Goal: Transaction & Acquisition: Purchase product/service

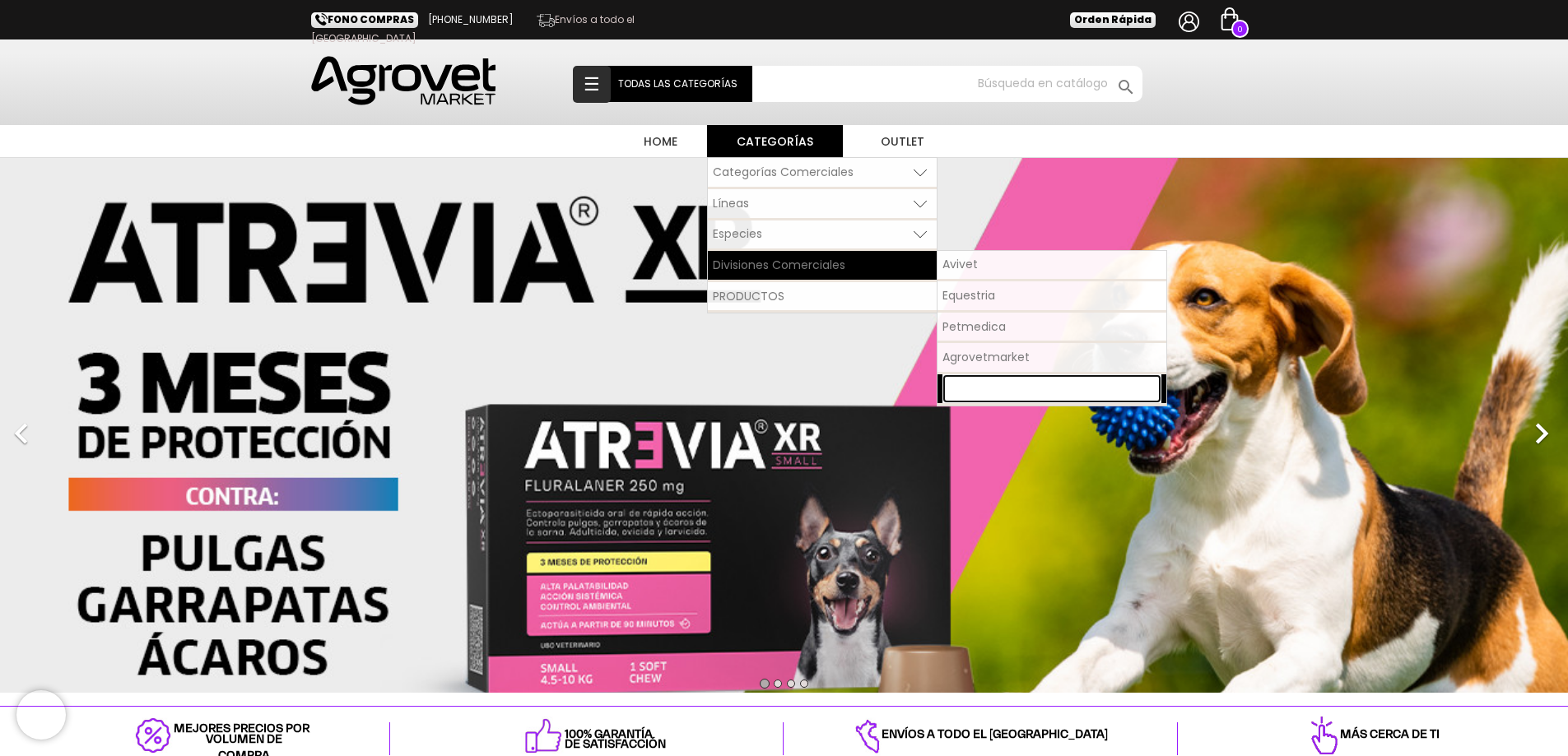
click at [996, 395] on span "Pet Nutriscience" at bounding box center [989, 388] width 94 height 17
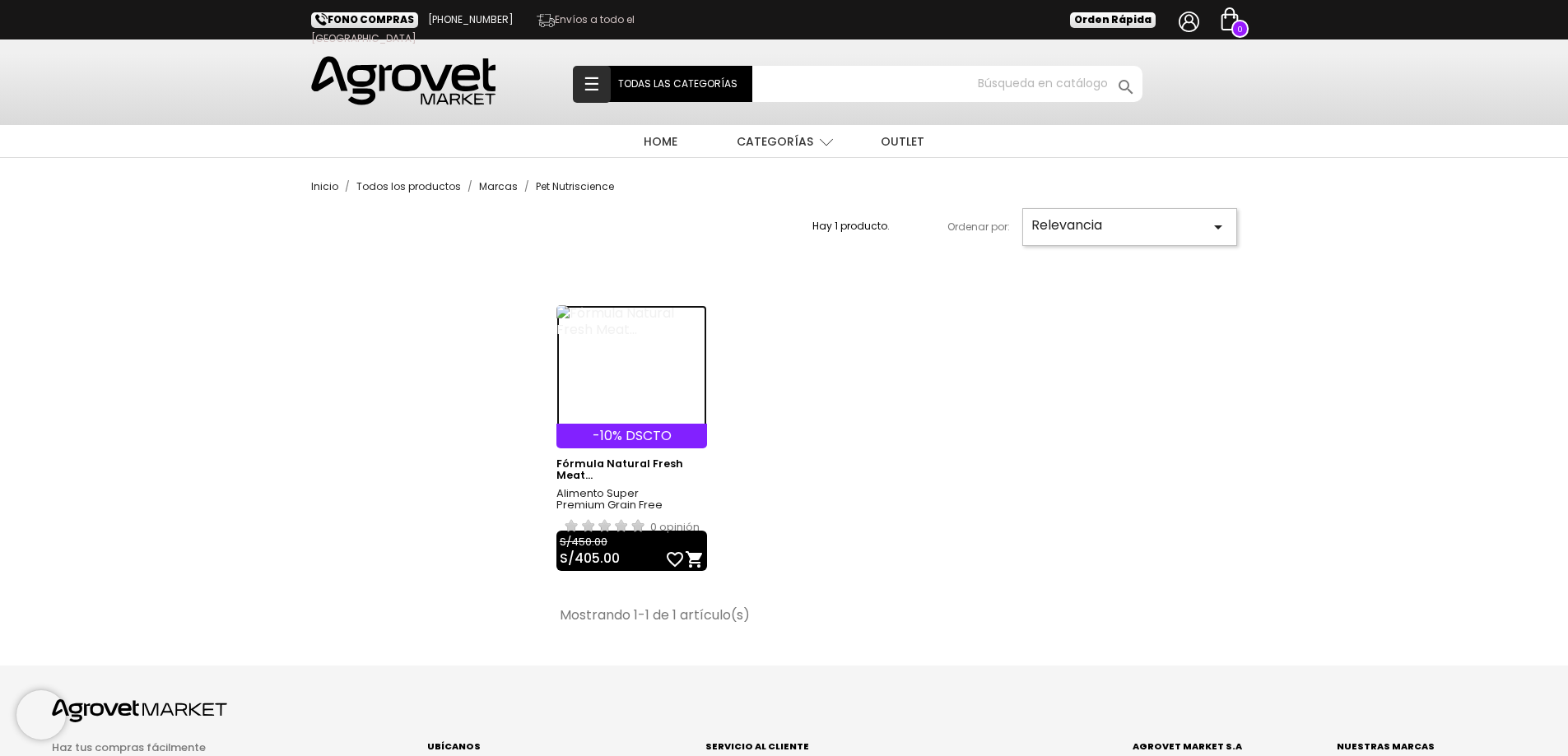
click at [662, 332] on img at bounding box center [632, 368] width 150 height 124
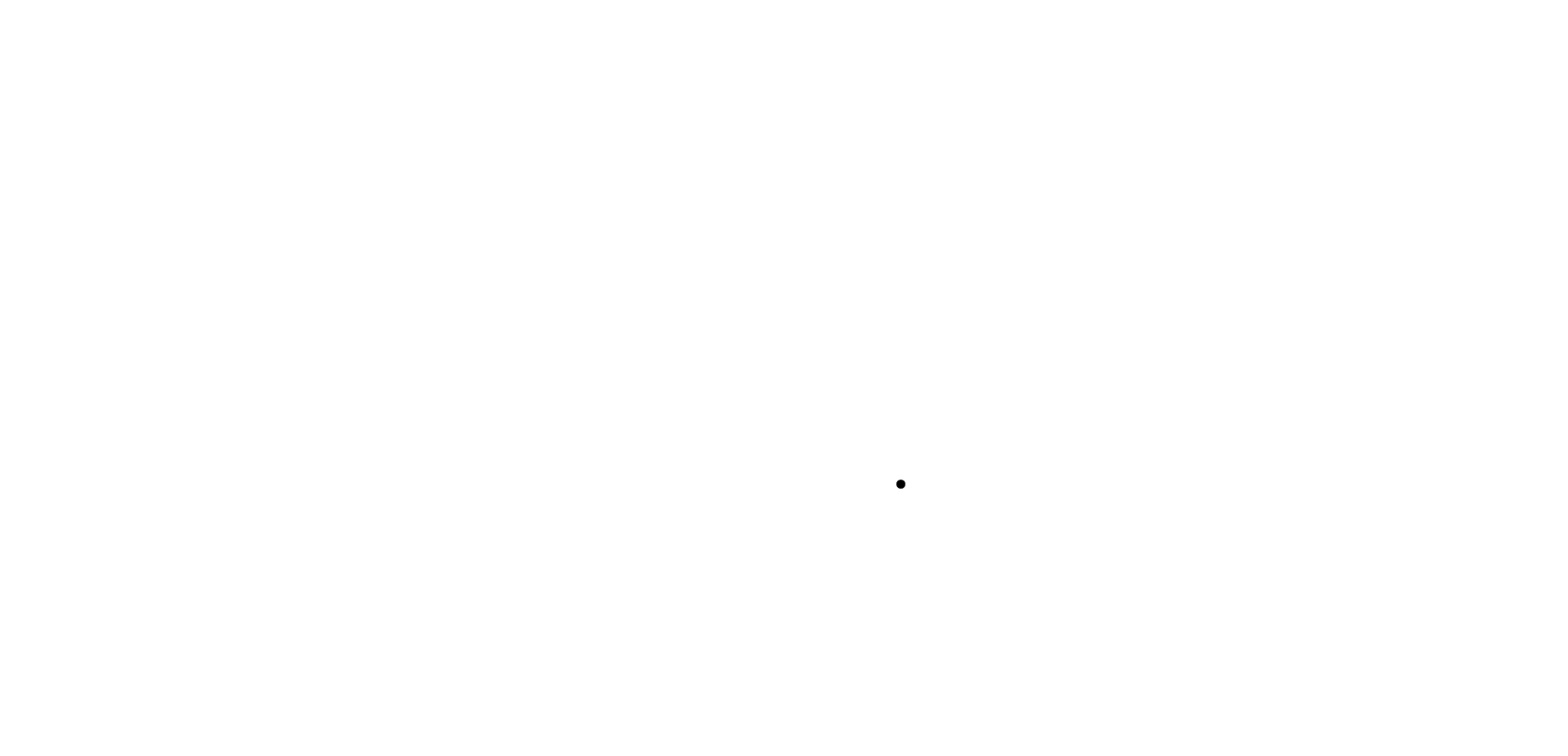
select select "0"
